Goal: Transaction & Acquisition: Purchase product/service

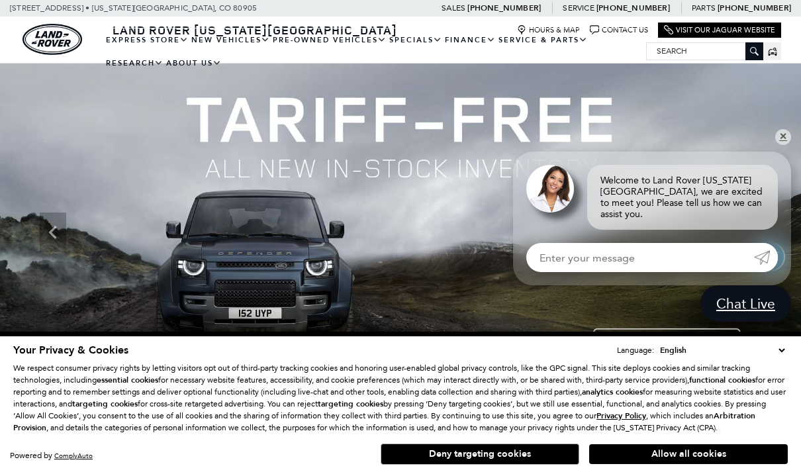
click at [788, 152] on img at bounding box center [400, 233] width 801 height 338
click at [783, 144] on link "✕" at bounding box center [783, 137] width 16 height 16
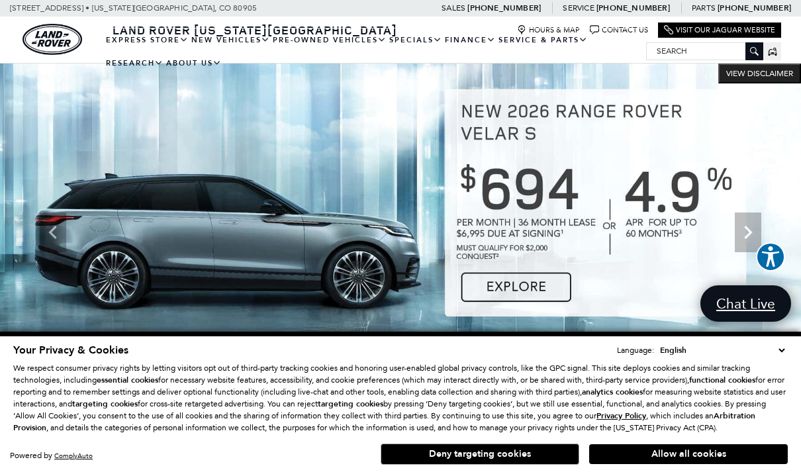
click at [233, 52] on link "New Vehicles" at bounding box center [230, 39] width 81 height 23
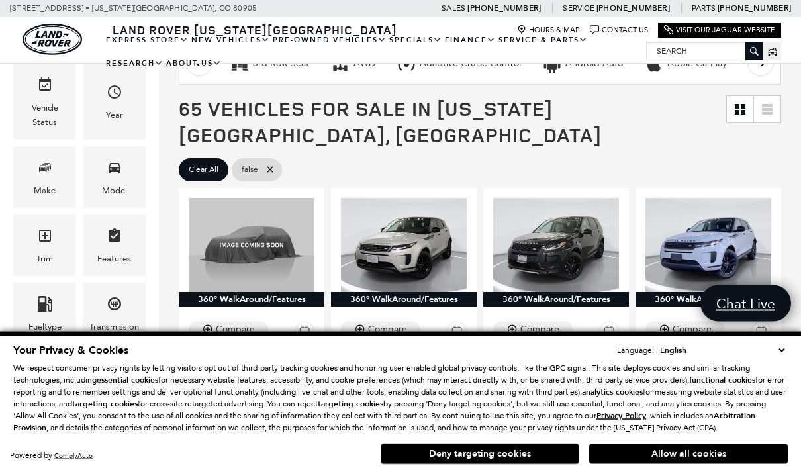
scroll to position [210, 0]
click at [123, 187] on div "Model" at bounding box center [114, 190] width 25 height 15
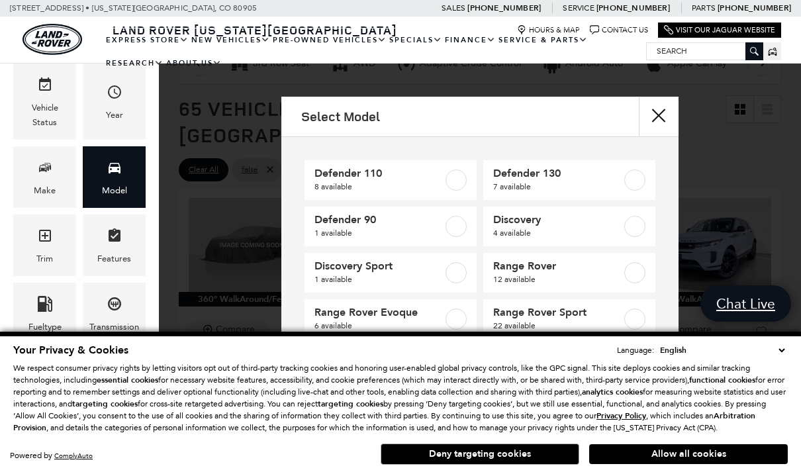
click at [446, 189] on div at bounding box center [456, 179] width 21 height 21
type input "$81,974"
type input "$125,234"
checkbox input "true"
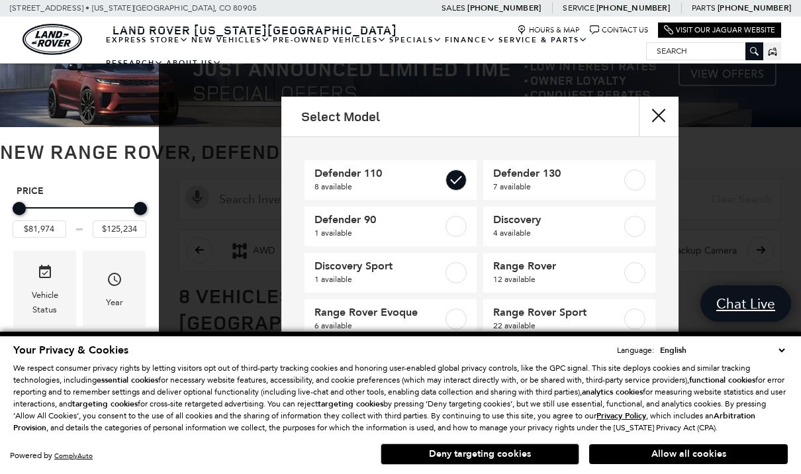
scroll to position [5, 0]
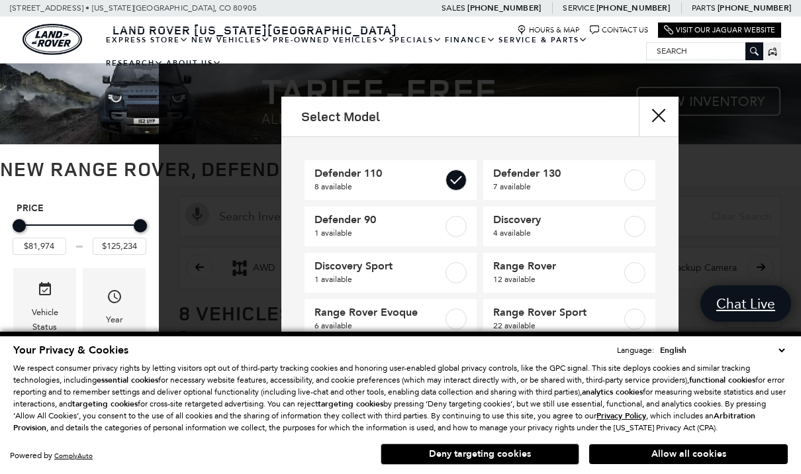
click at [513, 465] on button "Deny targeting cookies" at bounding box center [480, 454] width 199 height 21
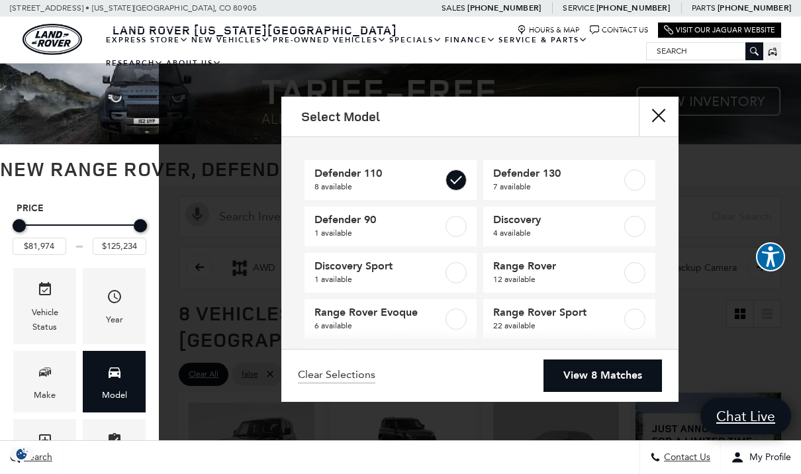
click at [576, 392] on link "View 8 Matches" at bounding box center [603, 376] width 119 height 32
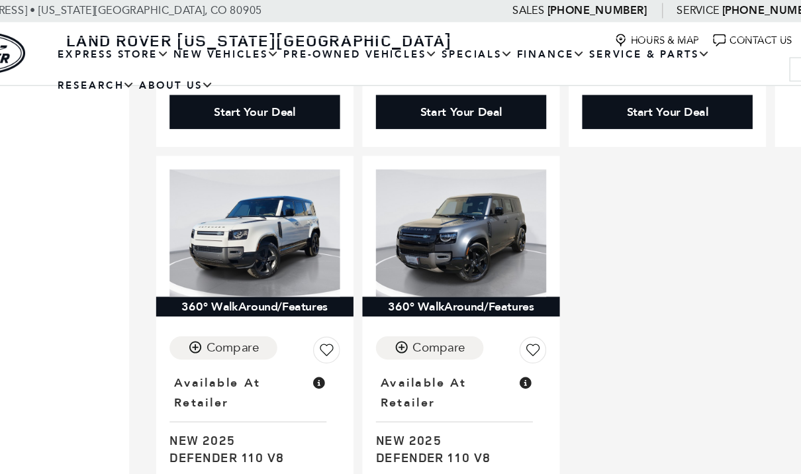
scroll to position [1290, 0]
